Goal: Transaction & Acquisition: Book appointment/travel/reservation

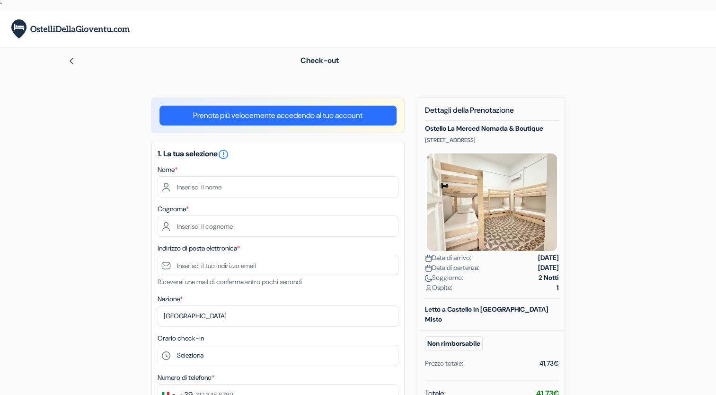
click at [278, 116] on link "Prenota più velocemente accedendo al tuo account" at bounding box center [277, 116] width 237 height 20
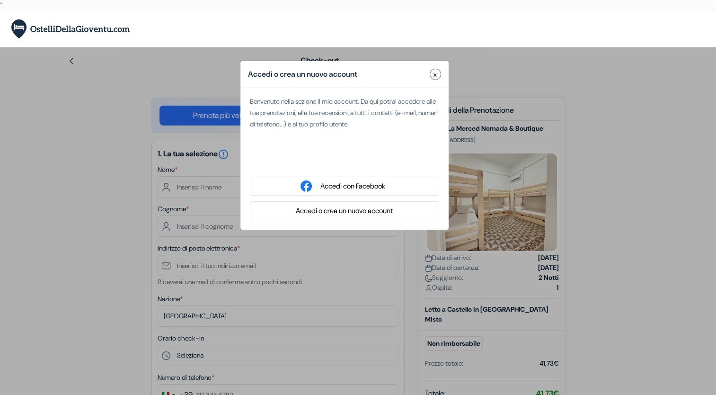
click at [110, 206] on div "Accedi o crea un nuovo account x Benvenuto nella sezione Il mio account. Da qui…" at bounding box center [358, 244] width 716 height 395
click at [434, 73] on span "x" at bounding box center [435, 75] width 3 height 10
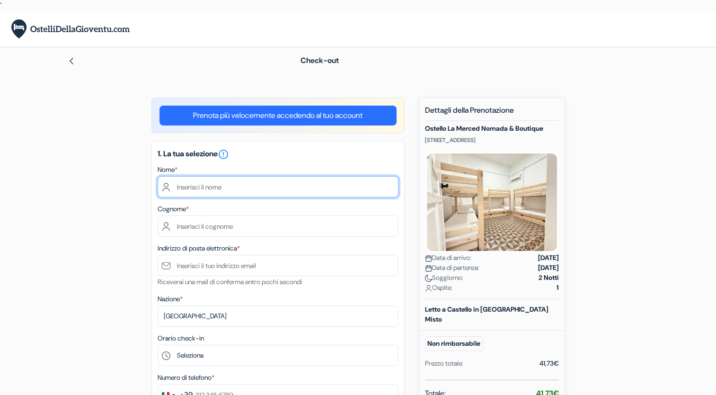
click at [283, 186] on input "text" at bounding box center [278, 186] width 241 height 21
type input "Donato"
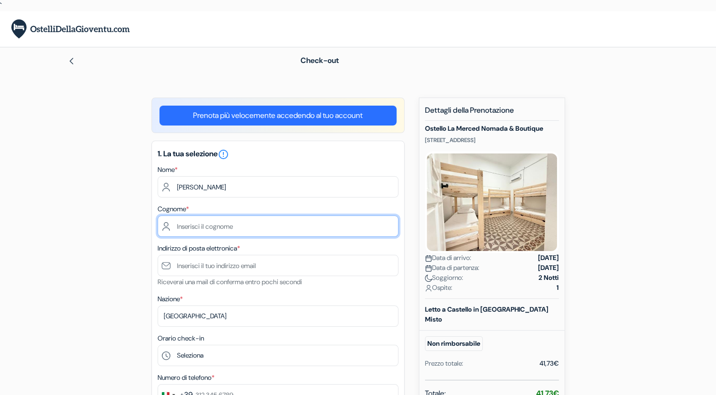
type input "Di Capua"
type input "[EMAIL_ADDRESS][DOMAIN_NAME]"
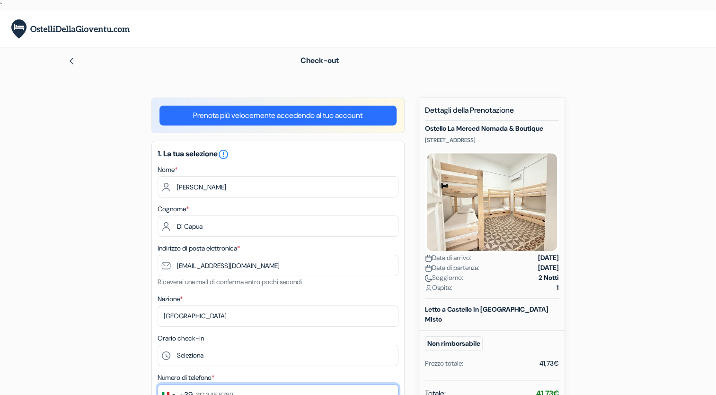
type input "348 439 9684"
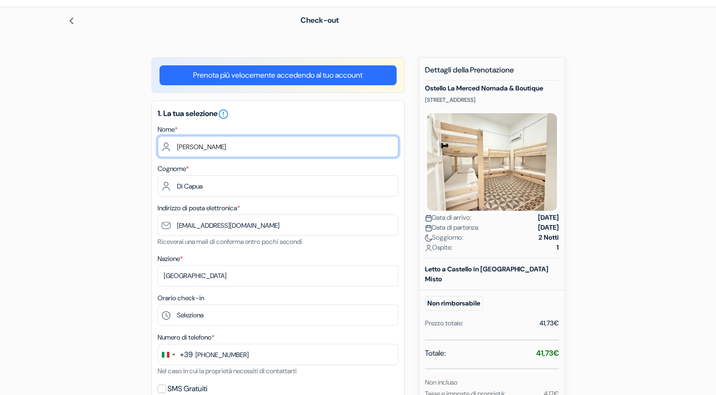
scroll to position [142, 0]
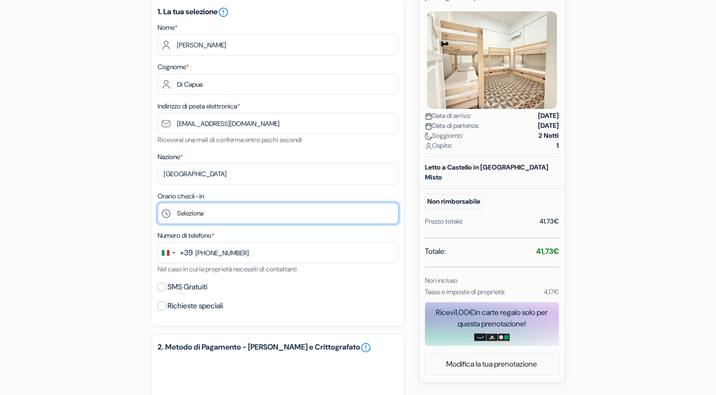
click at [208, 212] on select "Seleziona 14:00 15:00 16:00 17:00 18:00 19:00 20:00 21:00 22:00 23:00 0:00" at bounding box center [278, 213] width 241 height 21
select select "14"
click at [158, 203] on select "Seleziona 14:00 15:00 16:00 17:00 18:00 19:00 20:00 21:00 22:00 23:00 0:00" at bounding box center [278, 213] width 241 height 21
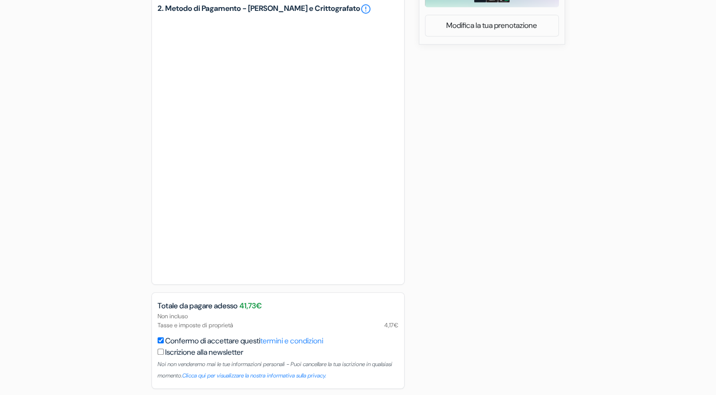
scroll to position [517, 0]
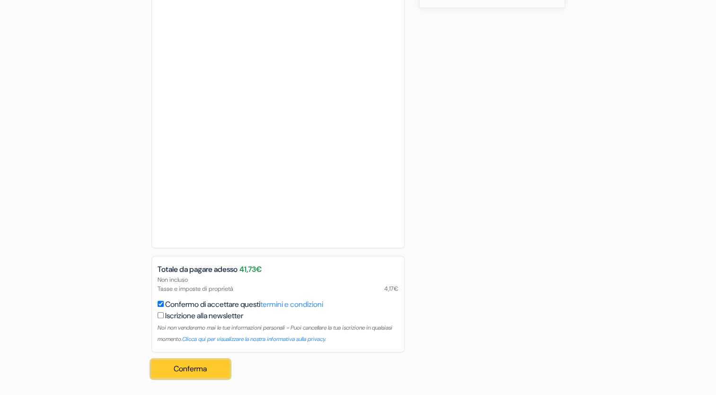
click at [222, 365] on button "Conferma Loading..." at bounding box center [190, 369] width 79 height 18
